Goal: Transaction & Acquisition: Download file/media

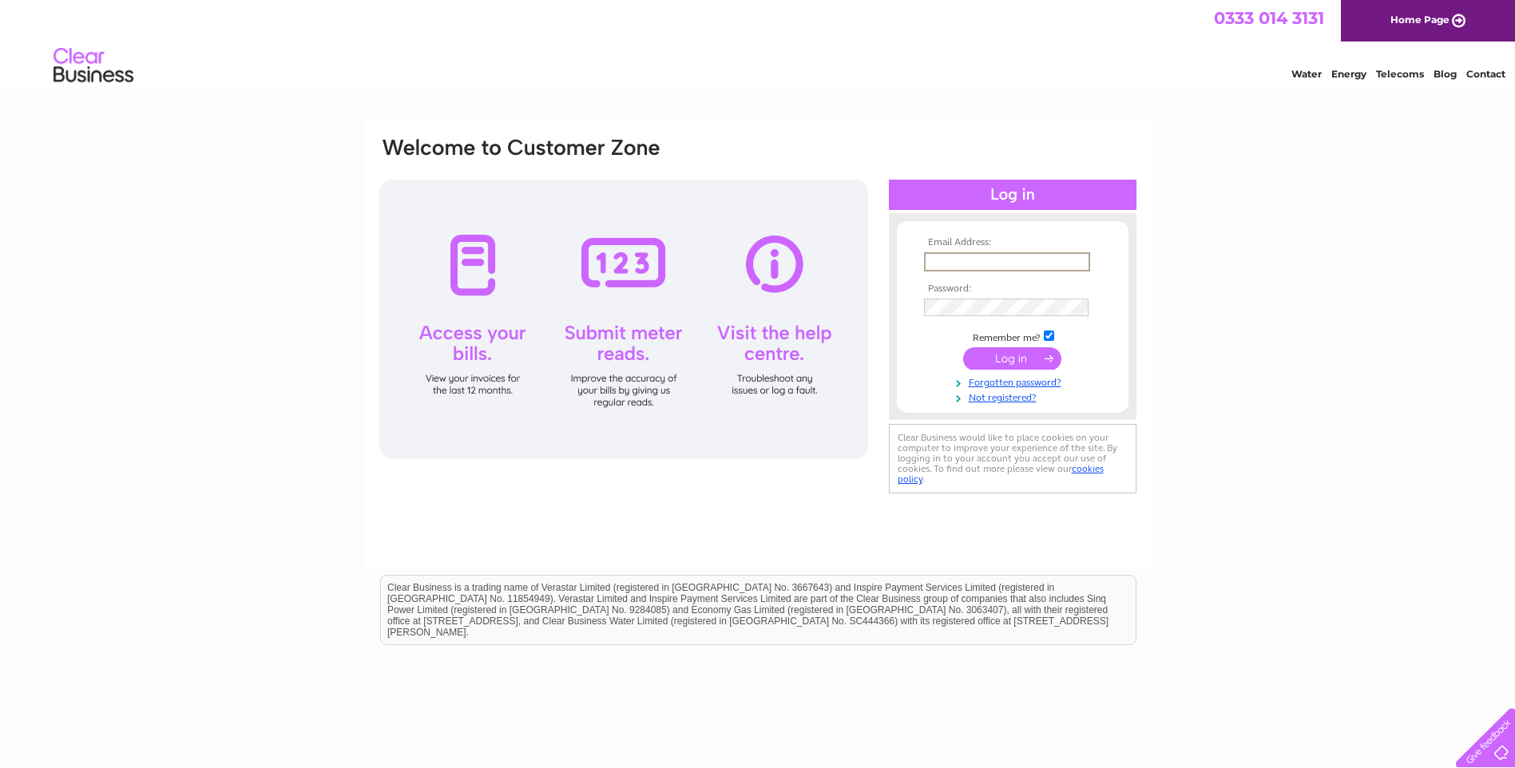
click at [966, 260] on input "text" at bounding box center [1007, 261] width 166 height 19
paste input "itsmobi@gmail.com"
type input "itsmobi@gmail.com"
click at [994, 361] on input "submit" at bounding box center [1012, 358] width 98 height 22
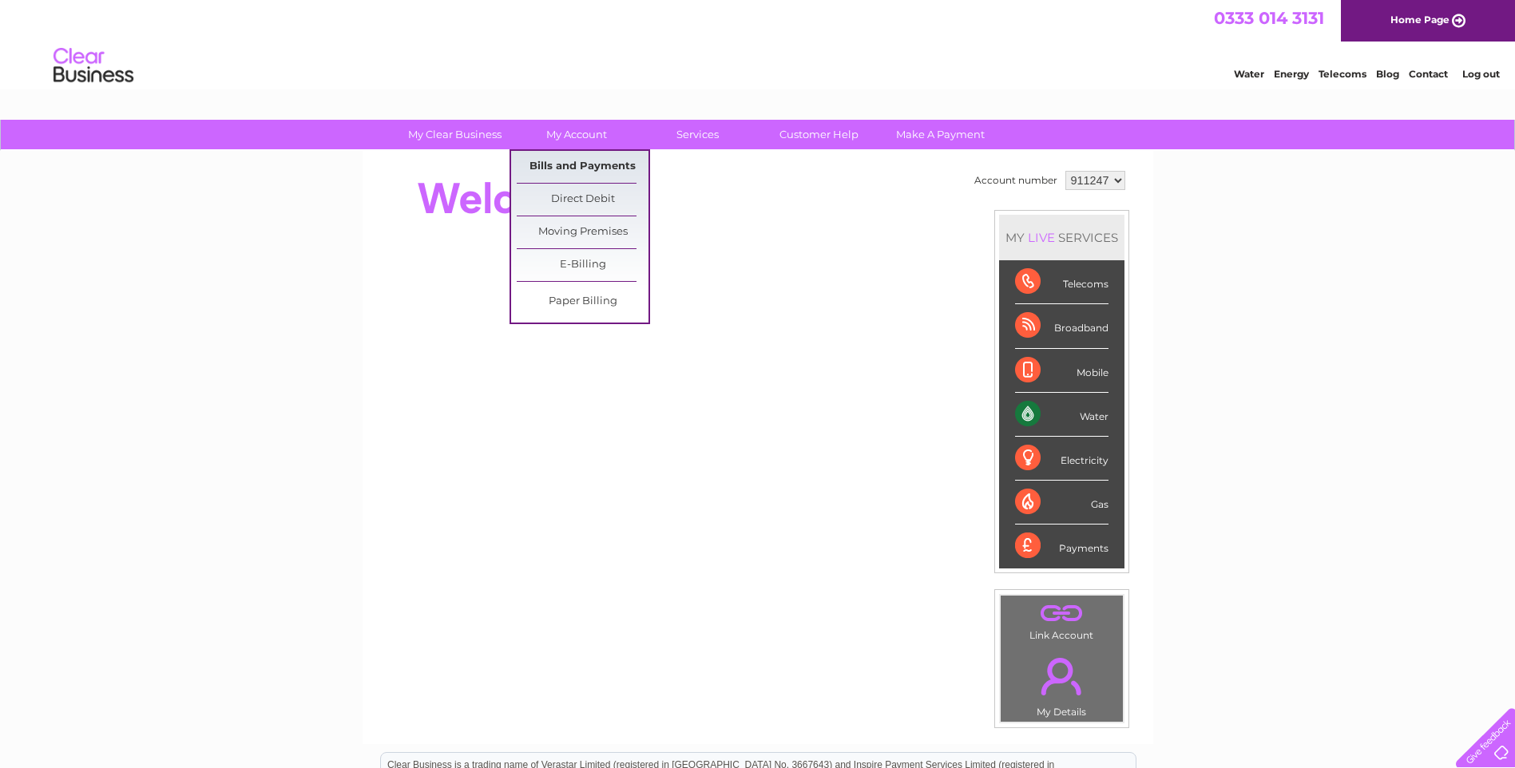
click at [581, 168] on link "Bills and Payments" at bounding box center [583, 167] width 132 height 32
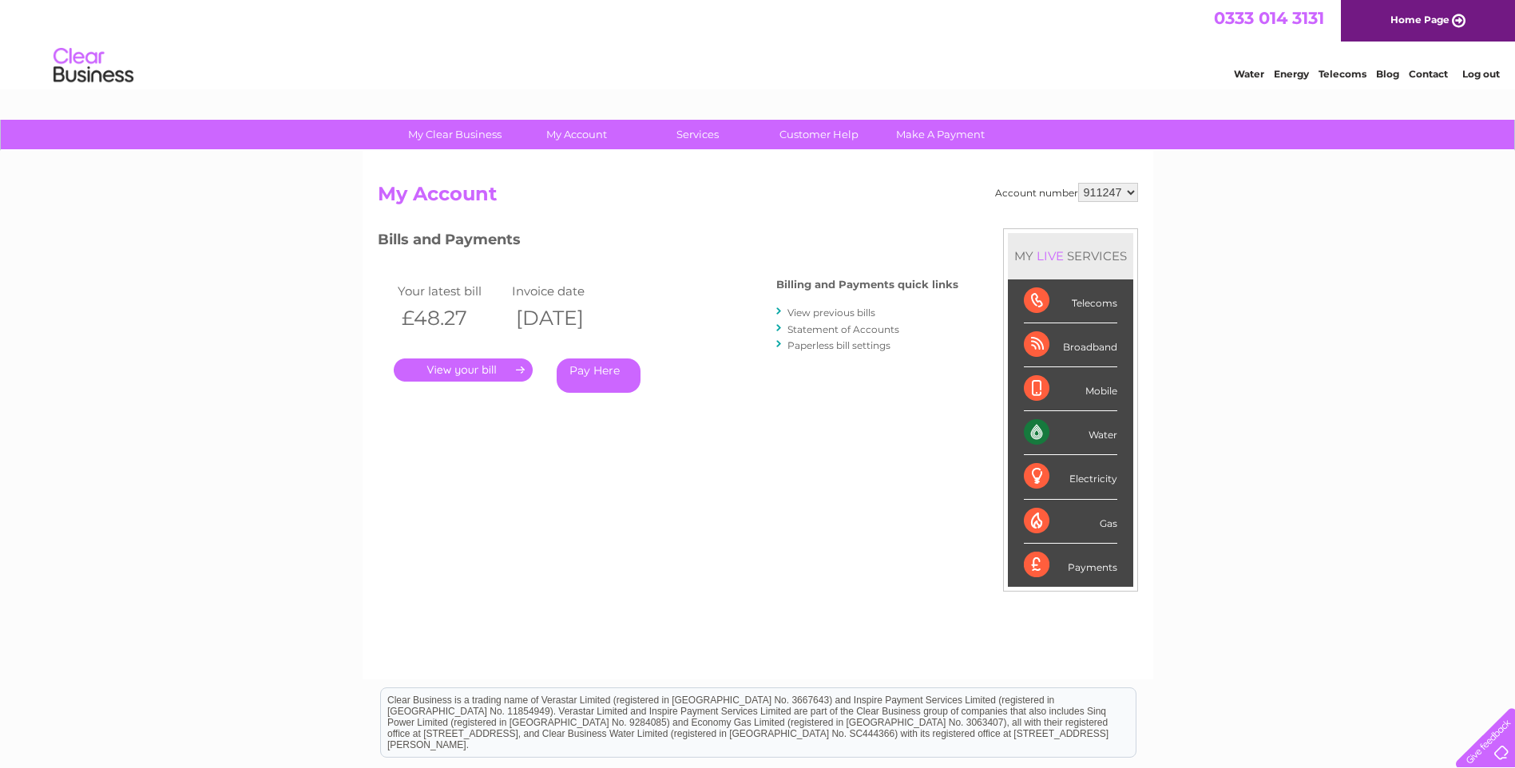
click at [830, 313] on link "View previous bills" at bounding box center [831, 313] width 88 height 12
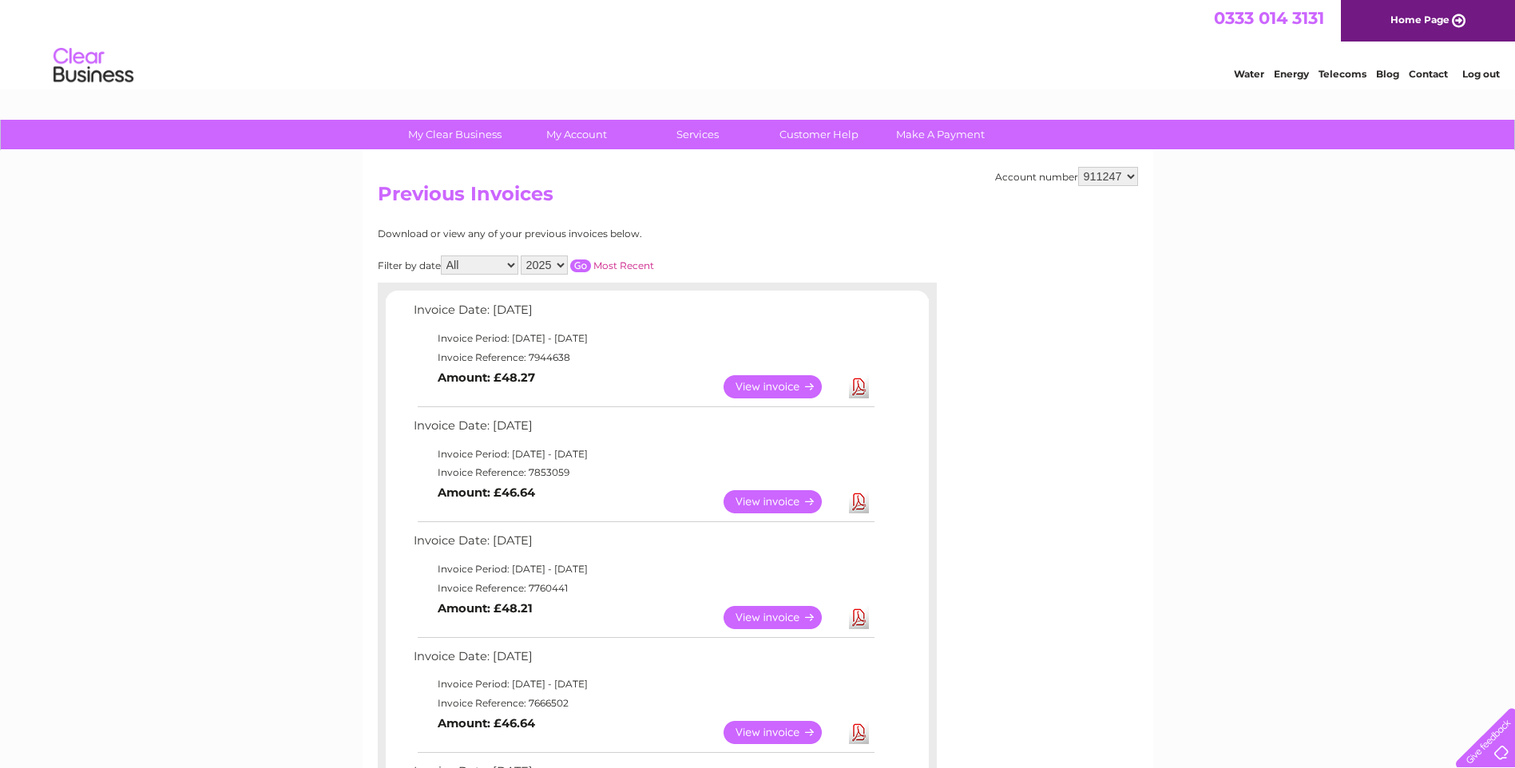
click at [850, 735] on link "Download" at bounding box center [859, 732] width 20 height 23
click at [858, 619] on link "Download" at bounding box center [859, 617] width 20 height 23
click at [859, 501] on link "Download" at bounding box center [859, 501] width 20 height 23
drag, startPoint x: 1403, startPoint y: 3, endPoint x: 1164, endPoint y: 55, distance: 244.3
click at [1164, 55] on div "Water Energy Telecoms Blog Contact Log out" at bounding box center [757, 68] width 1515 height 52
